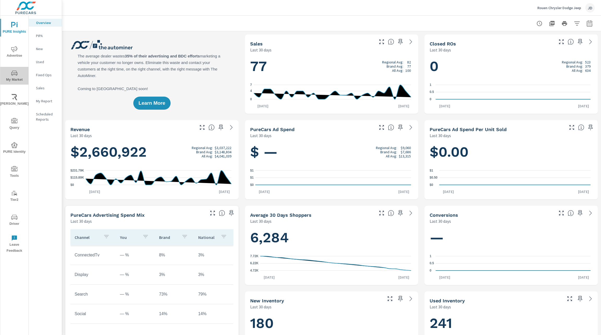
click at [15, 80] on span "My Market" at bounding box center [14, 76] width 25 height 13
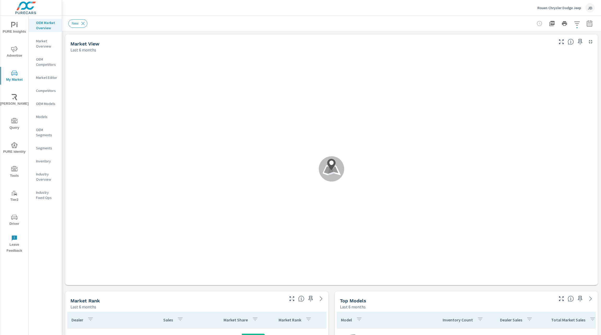
click at [14, 33] on span "PURE Insights" at bounding box center [14, 28] width 25 height 13
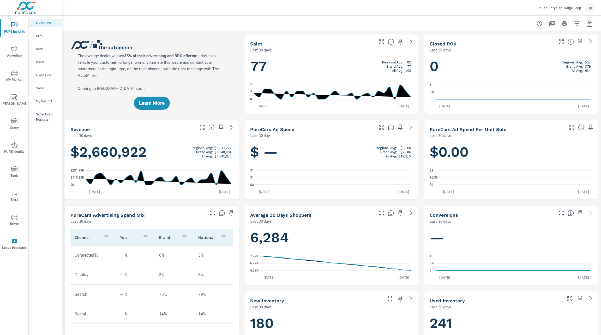
click at [586, 24] on icon "button" at bounding box center [589, 23] width 6 height 6
select select "Last 30 days"
click at [559, 46] on select "Custom Yesterday Last week Last 7 days Last 14 days Last 30 days Last 45 days L…" at bounding box center [542, 45] width 52 height 10
click at [555, 48] on select "Custom Yesterday Last week Last 7 days Last 14 days Last 30 days Last 45 days L…" at bounding box center [542, 45] width 52 height 10
click at [537, 59] on p "+ Add comparison" at bounding box center [547, 59] width 67 height 6
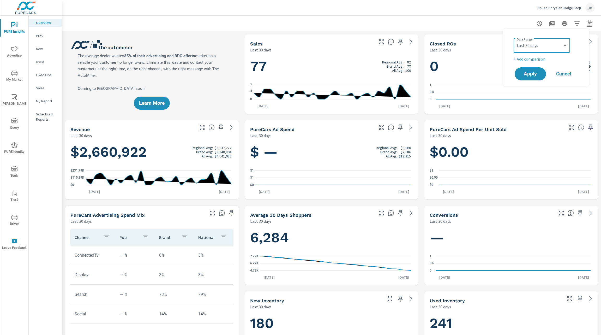
select select "Previous period"
click at [529, 87] on span "Apply" at bounding box center [530, 88] width 21 height 5
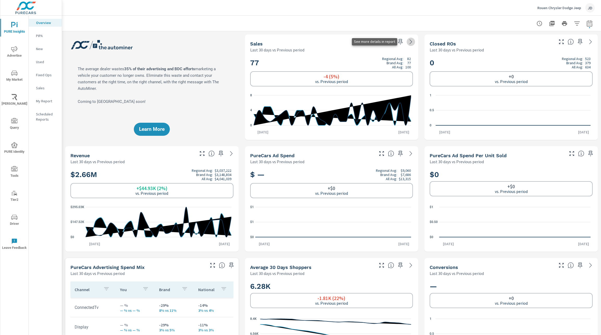
click at [408, 44] on icon at bounding box center [411, 42] width 6 height 6
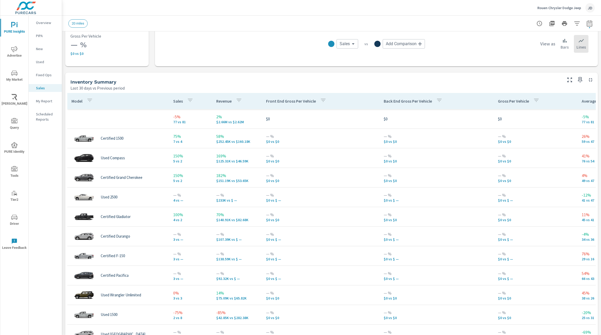
scroll to position [187, 0]
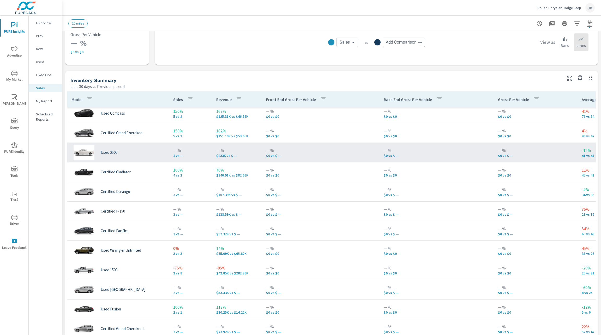
scroll to position [53, 0]
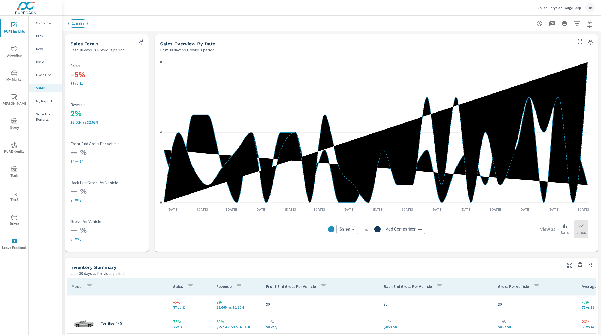
click at [572, 27] on button "button" at bounding box center [577, 23] width 10 height 10
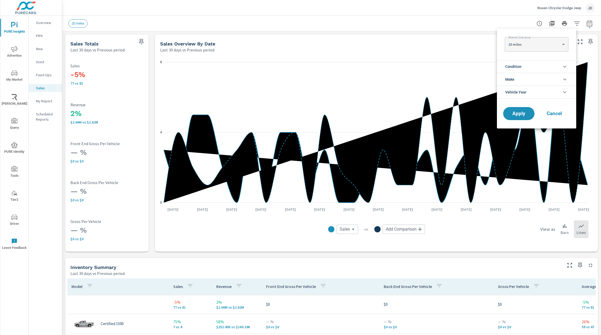
click at [555, 67] on li "Condition" at bounding box center [536, 66] width 79 height 13
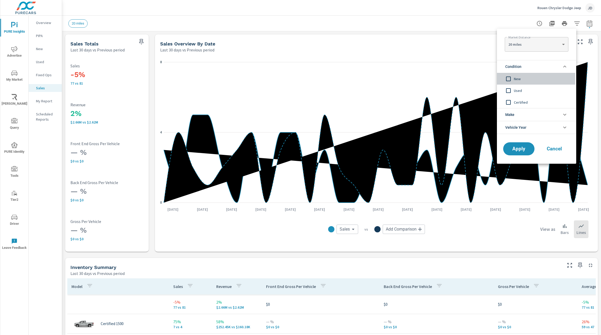
click at [519, 78] on span "New" at bounding box center [542, 79] width 57 height 6
click at [519, 151] on span "Apply" at bounding box center [518, 148] width 21 height 5
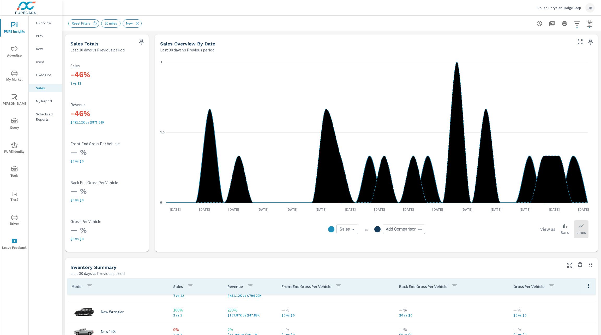
scroll to position [29, 0]
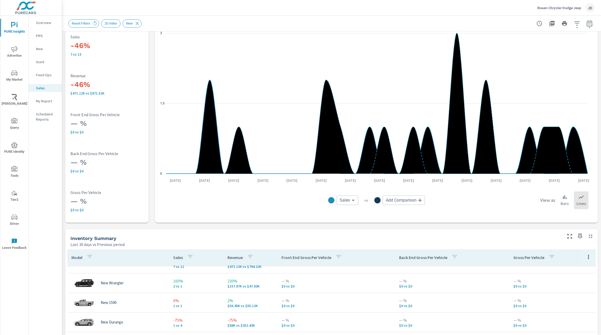
click at [42, 48] on p "New" at bounding box center [47, 48] width 22 height 5
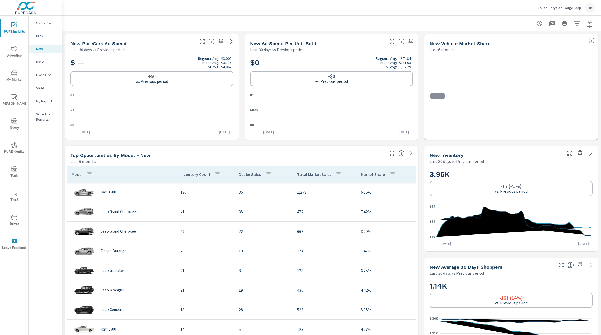
scroll to position [147, 0]
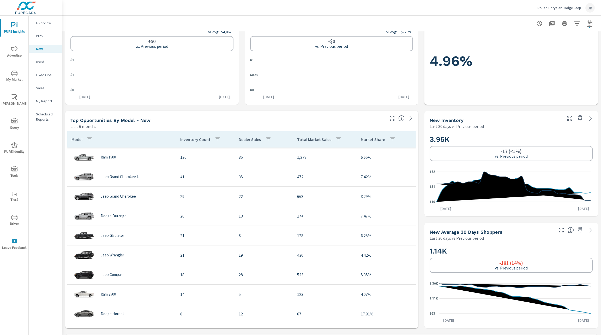
click at [15, 72] on icon "nav menu" at bounding box center [14, 72] width 6 height 5
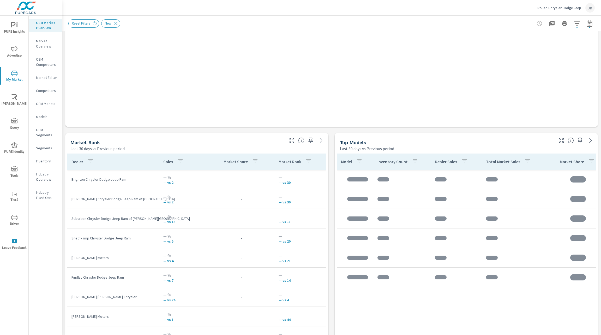
scroll to position [282, 0]
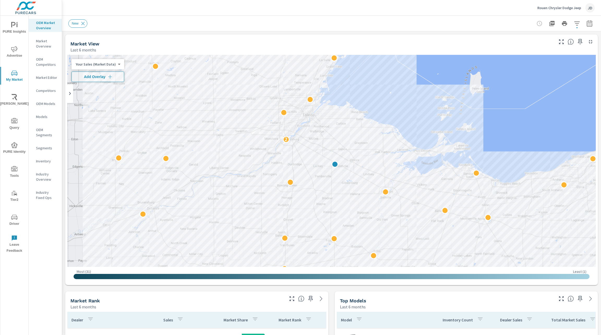
click at [14, 101] on span "Riley AI" at bounding box center [14, 100] width 25 height 13
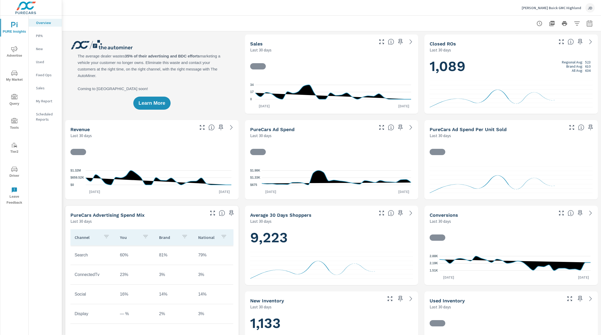
click at [18, 53] on span "Advertise" at bounding box center [14, 52] width 25 height 13
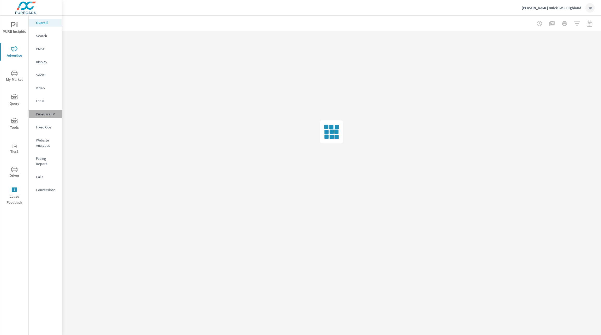
click at [49, 115] on p "PureCars TV" at bounding box center [47, 113] width 22 height 5
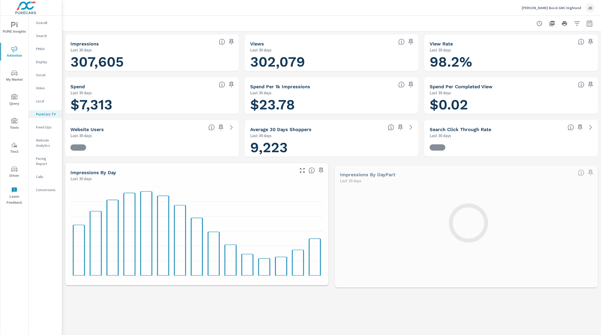
scroll to position [59, 0]
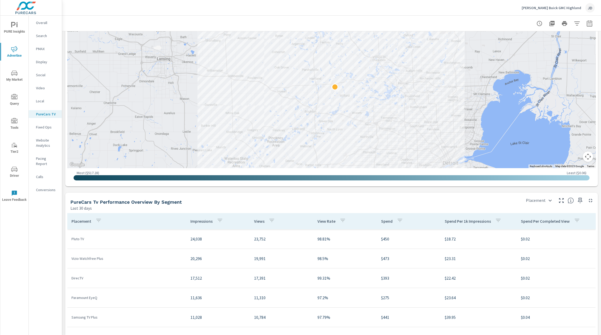
click at [347, 170] on div "Most ( $517.28 ) Least ( $0.06 )" at bounding box center [331, 176] width 528 height 16
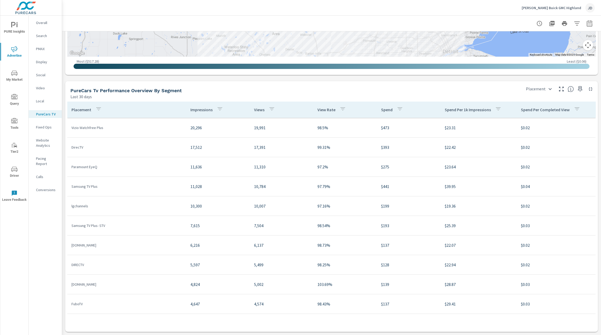
scroll to position [83, 0]
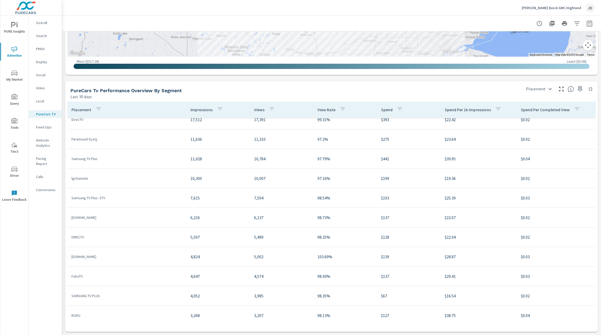
scroll to position [105, 0]
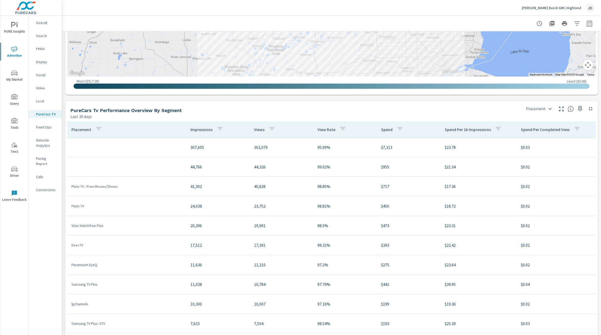
scroll to position [574, 0]
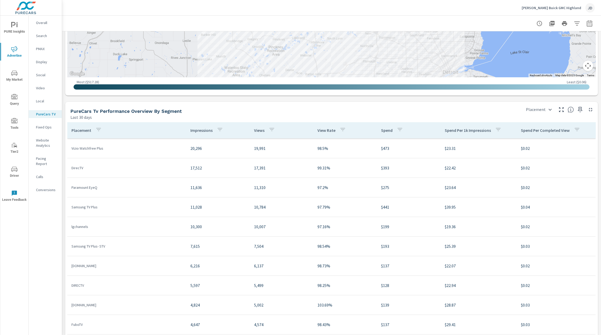
scroll to position [94, 0]
